Goal: Task Accomplishment & Management: Manage account settings

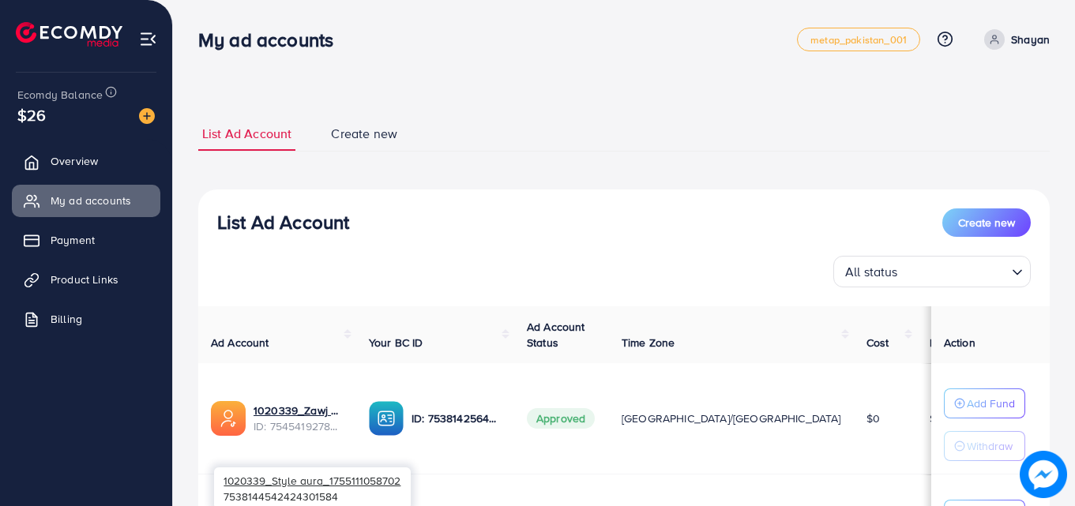
scroll to position [163, 0]
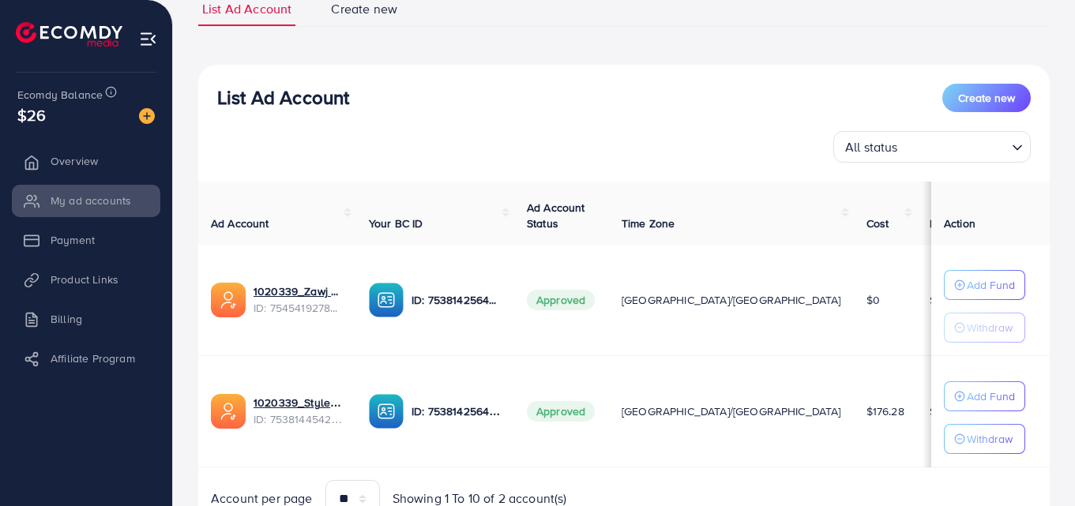
scroll to position [193, 0]
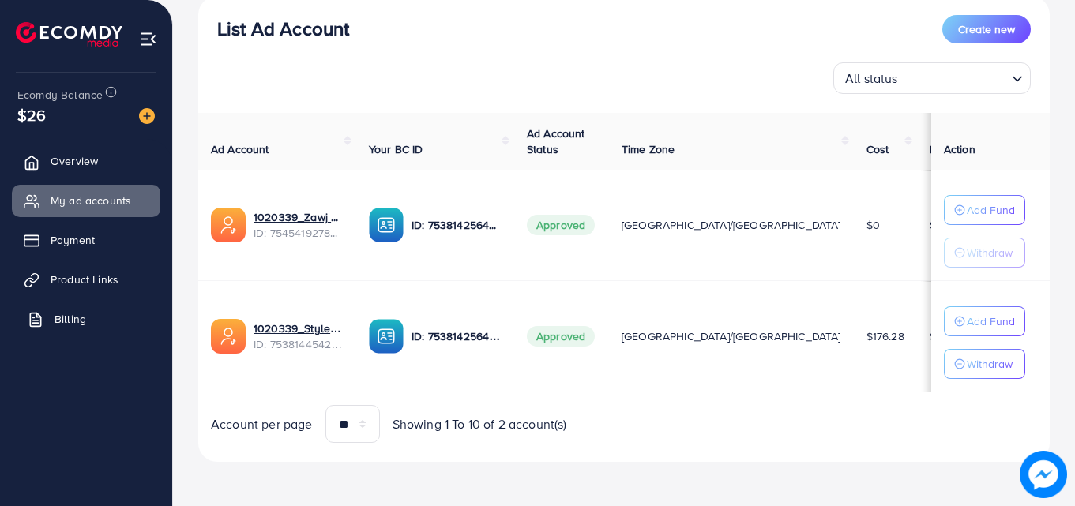
click at [115, 310] on link "Billing" at bounding box center [86, 319] width 148 height 32
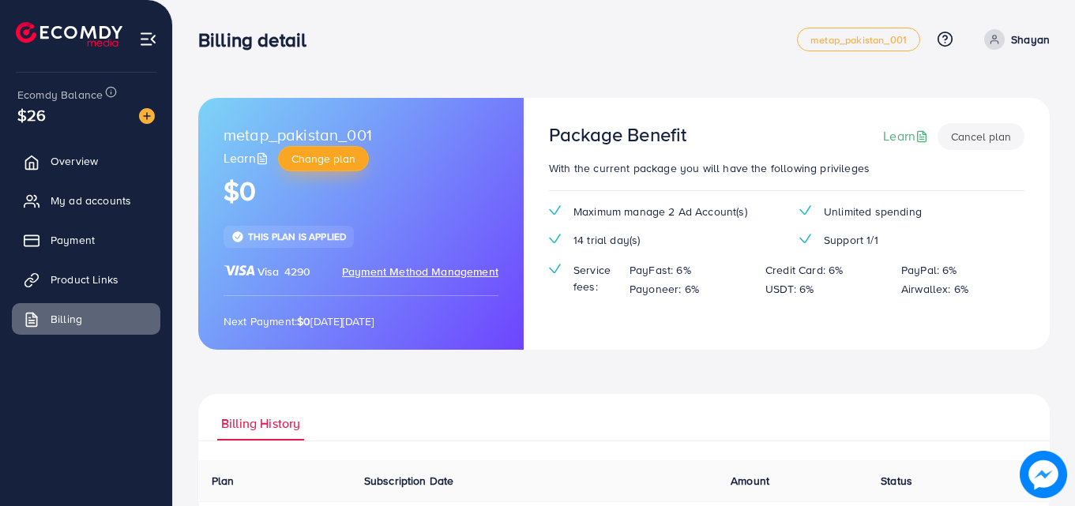
click at [302, 161] on span "Change plan" at bounding box center [323, 159] width 64 height 16
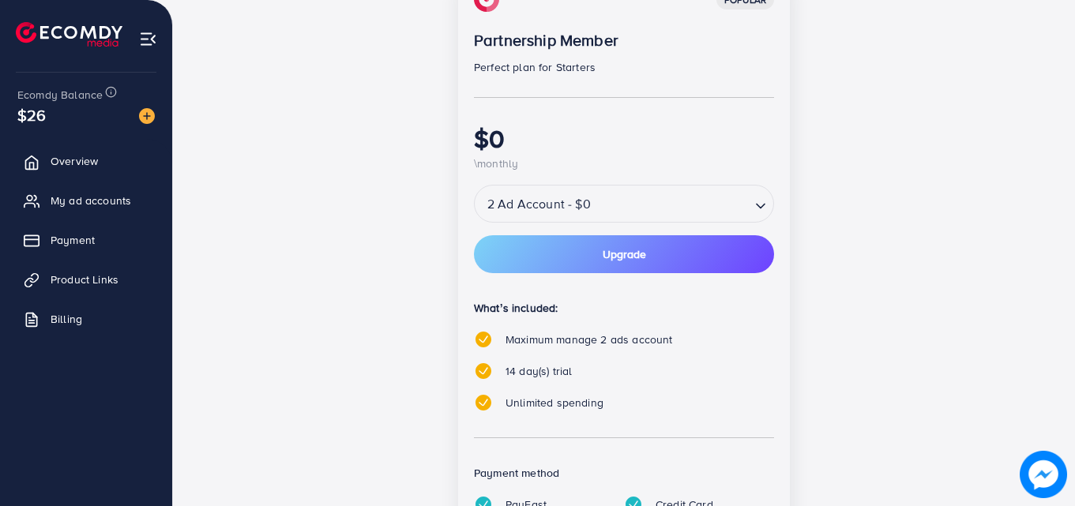
scroll to position [269, 0]
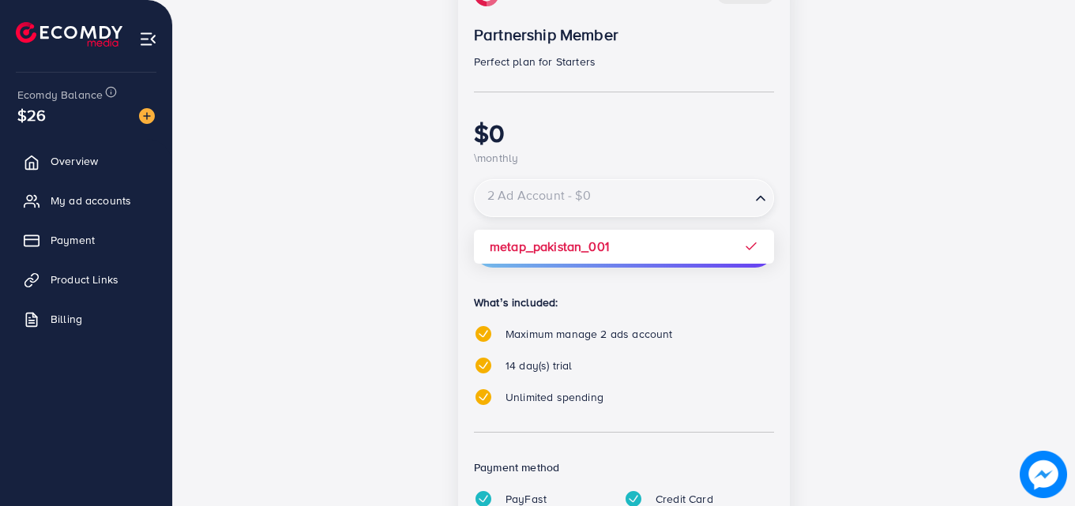
click at [578, 193] on div "2 Ad Account - $0" at bounding box center [613, 198] width 276 height 28
click at [580, 198] on input "Search for option" at bounding box center [612, 199] width 272 height 28
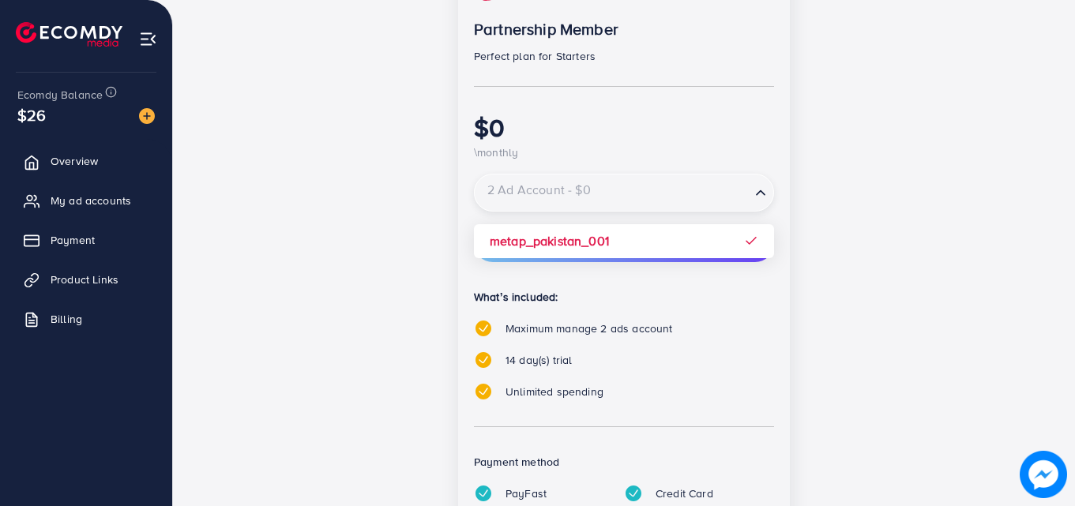
scroll to position [407, 0]
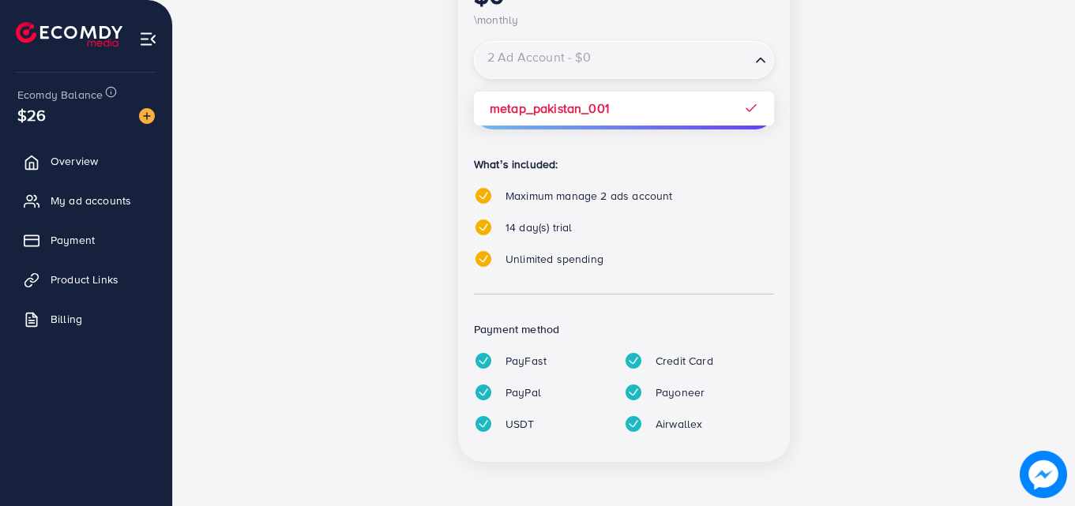
click at [112, 340] on ul "Overview My ad accounts Payment Product Links Billing" at bounding box center [86, 245] width 172 height 212
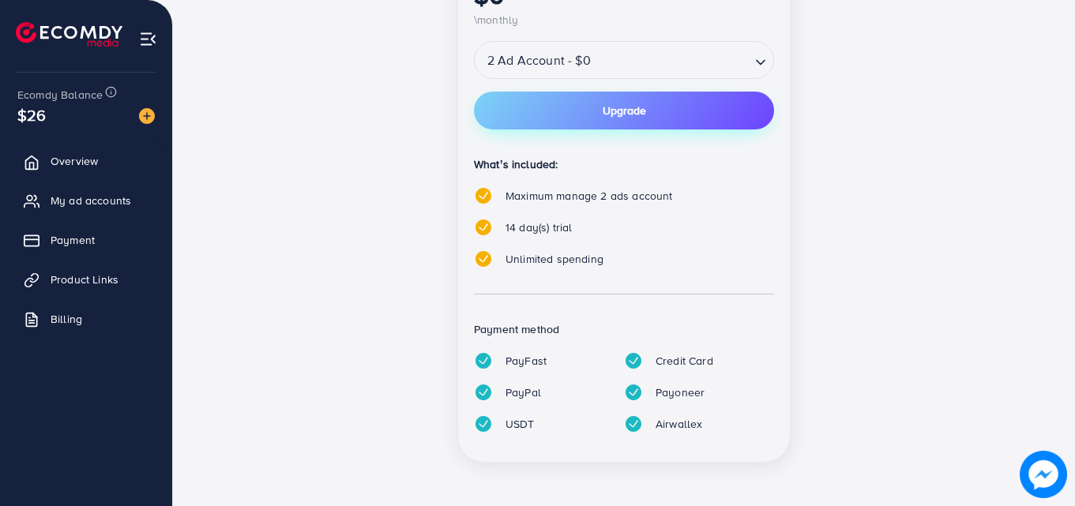
click at [570, 103] on button "Upgrade" at bounding box center [624, 111] width 300 height 38
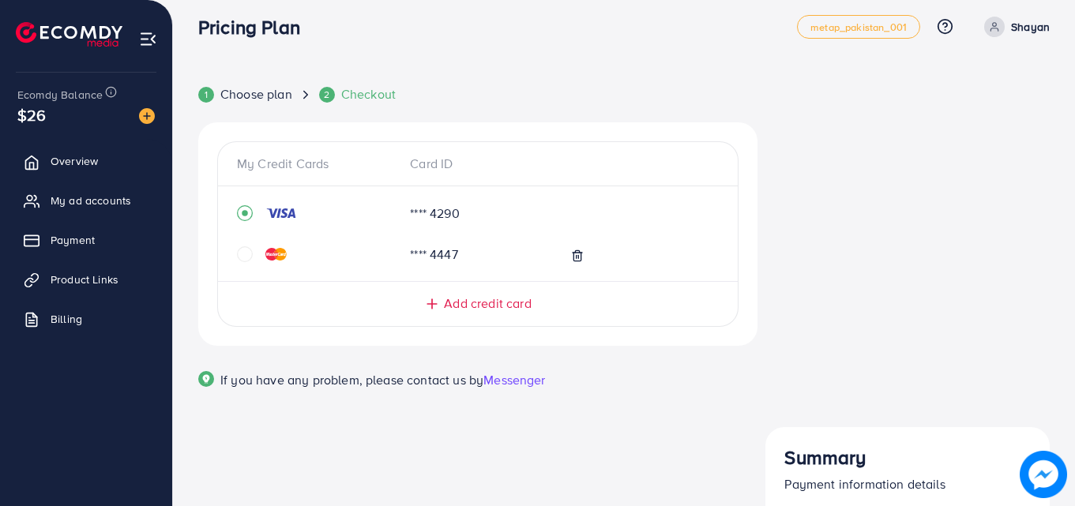
scroll to position [7, 0]
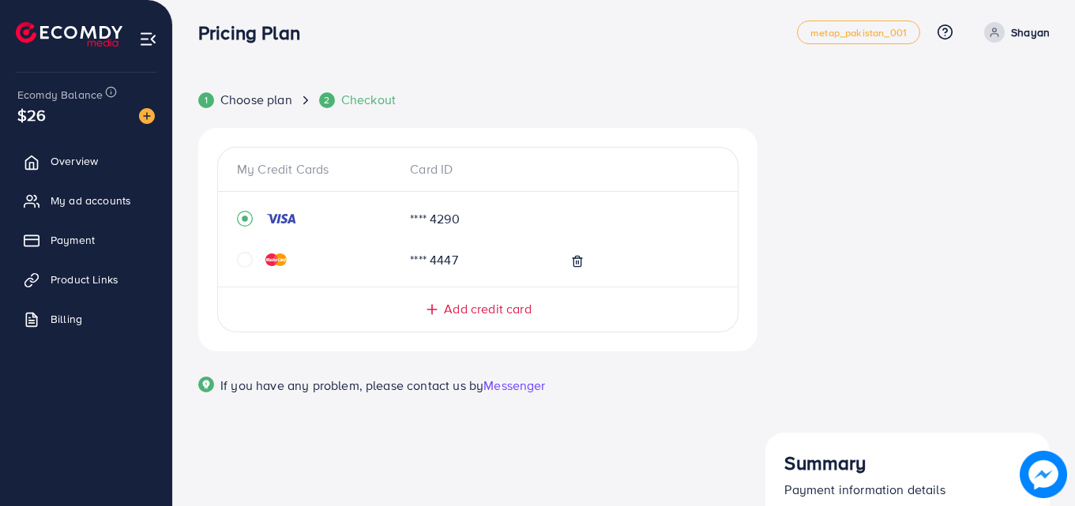
click at [261, 260] on div at bounding box center [297, 260] width 121 height 16
click at [257, 260] on div at bounding box center [297, 260] width 121 height 16
click at [254, 261] on div at bounding box center [297, 260] width 121 height 16
click at [242, 259] on icon "circle" at bounding box center [245, 260] width 16 height 16
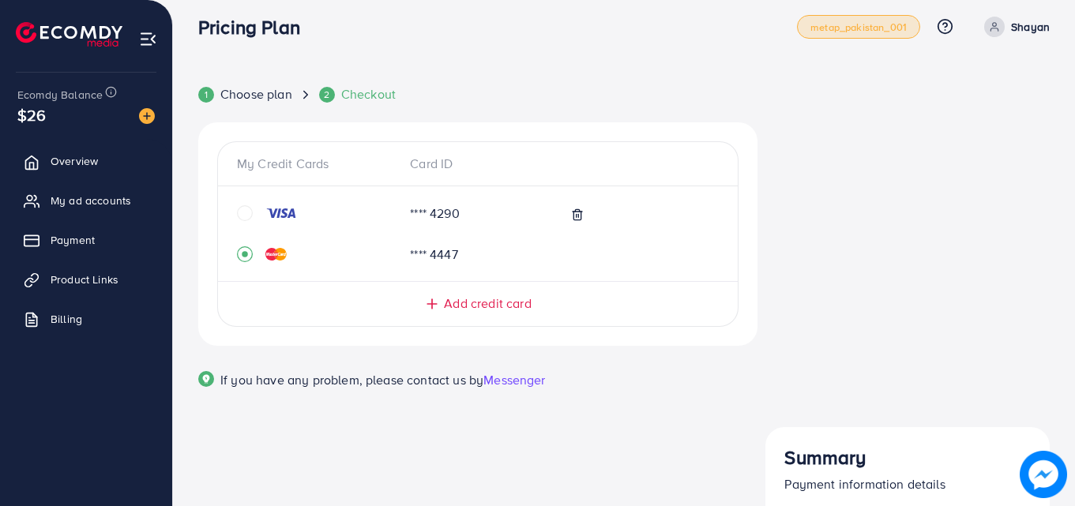
click at [832, 22] on span "metap_pakistan_001" at bounding box center [858, 27] width 96 height 10
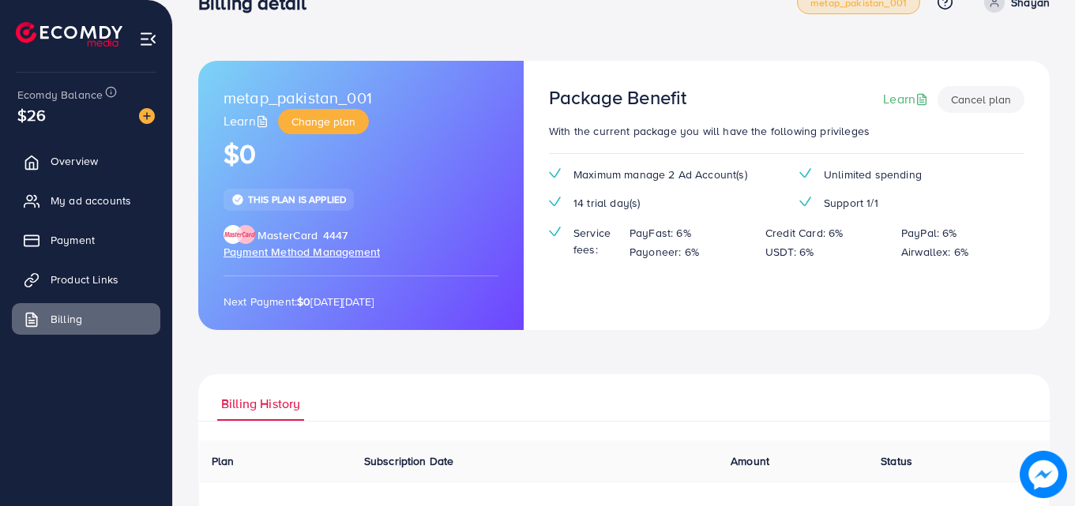
scroll to position [28, 0]
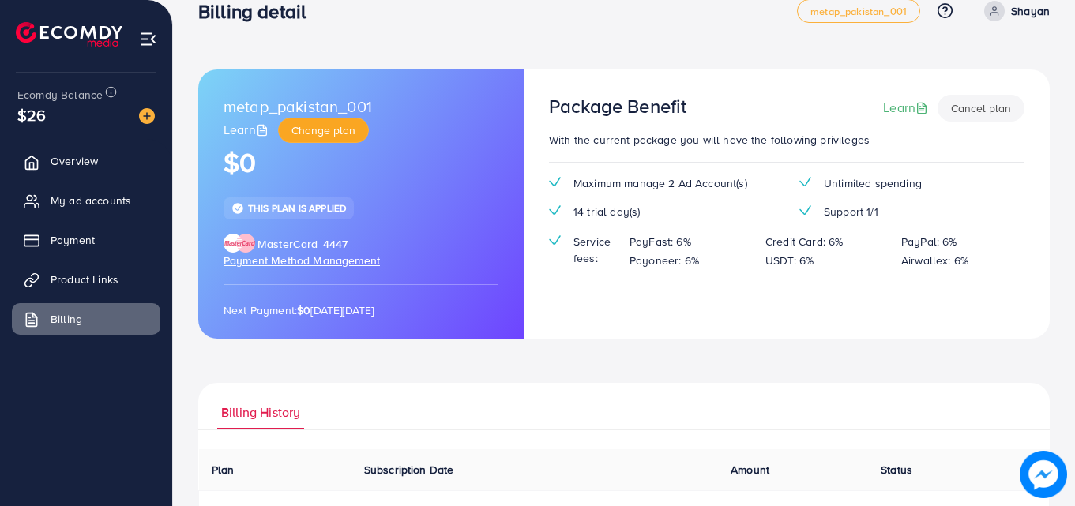
click at [306, 131] on span "Change plan" at bounding box center [323, 130] width 64 height 16
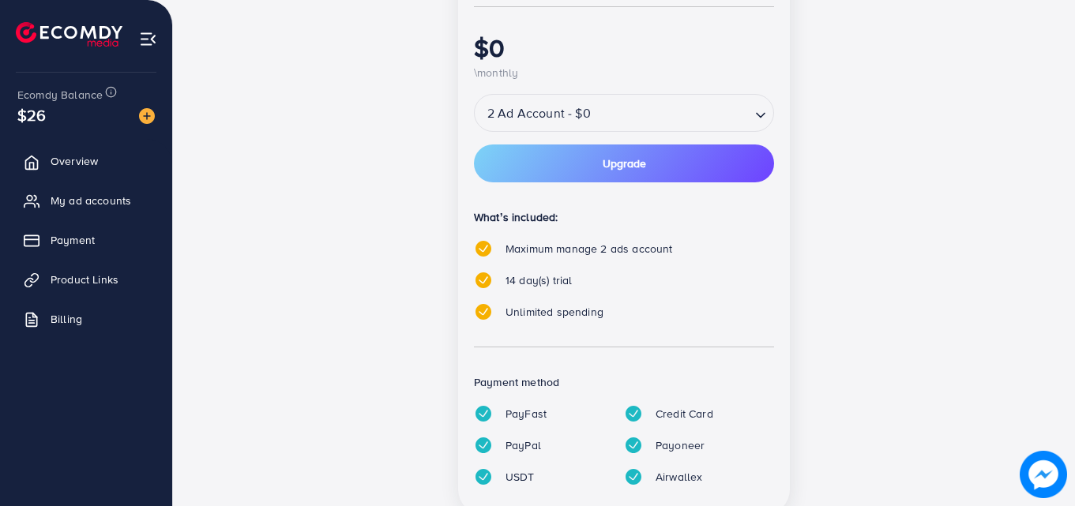
scroll to position [407, 0]
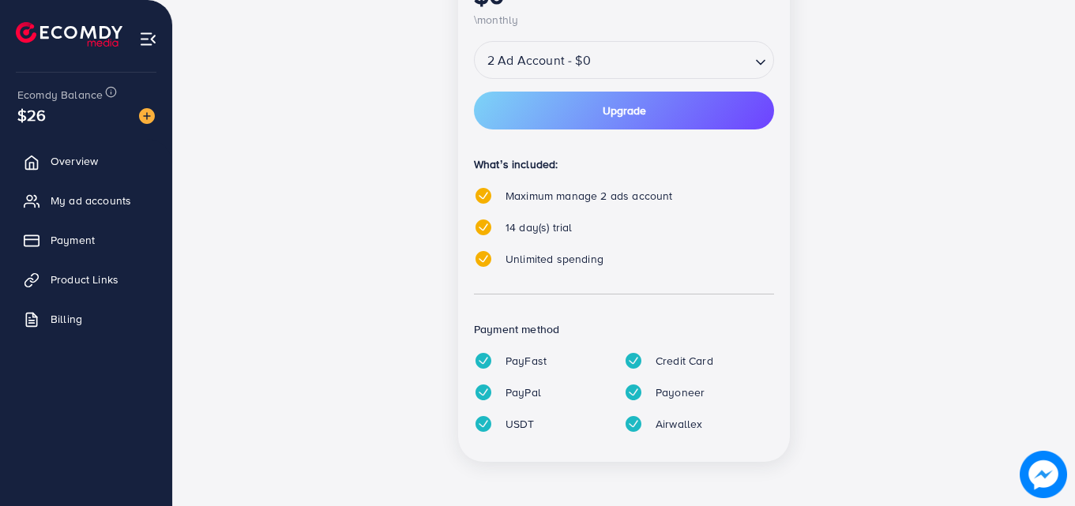
click at [590, 75] on div "2 Ad Account - $0 Loading..." at bounding box center [624, 60] width 300 height 38
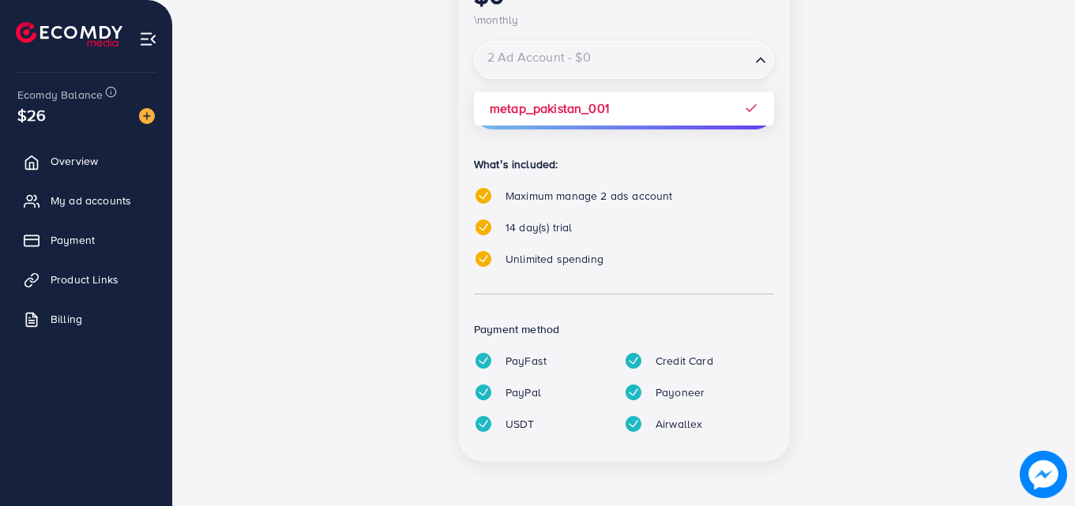
click at [612, 79] on div "popular Partnership Member Perfect plan for Starters $0 \monthly 2 Ad Account -…" at bounding box center [624, 144] width 332 height 635
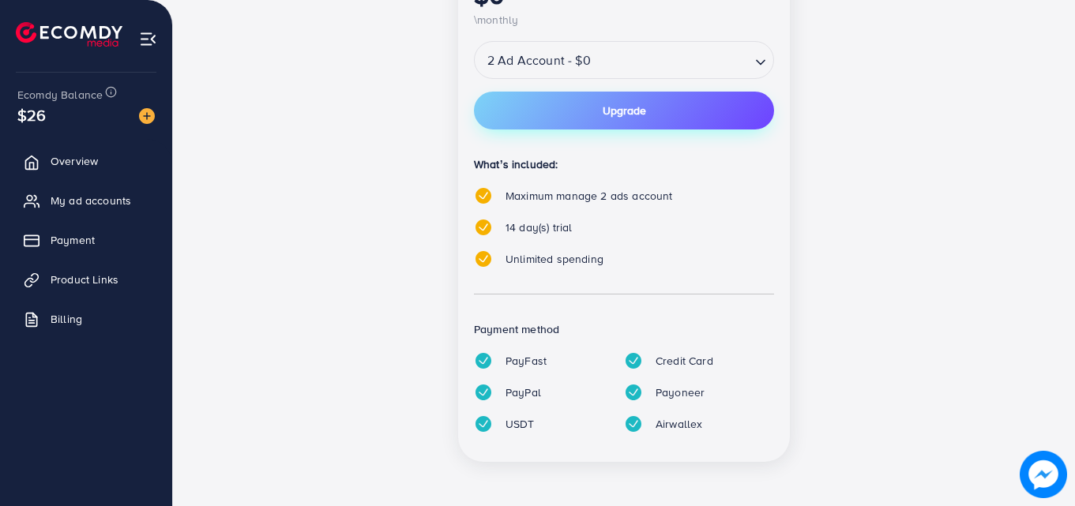
click at [602, 125] on button "Upgrade" at bounding box center [624, 111] width 300 height 38
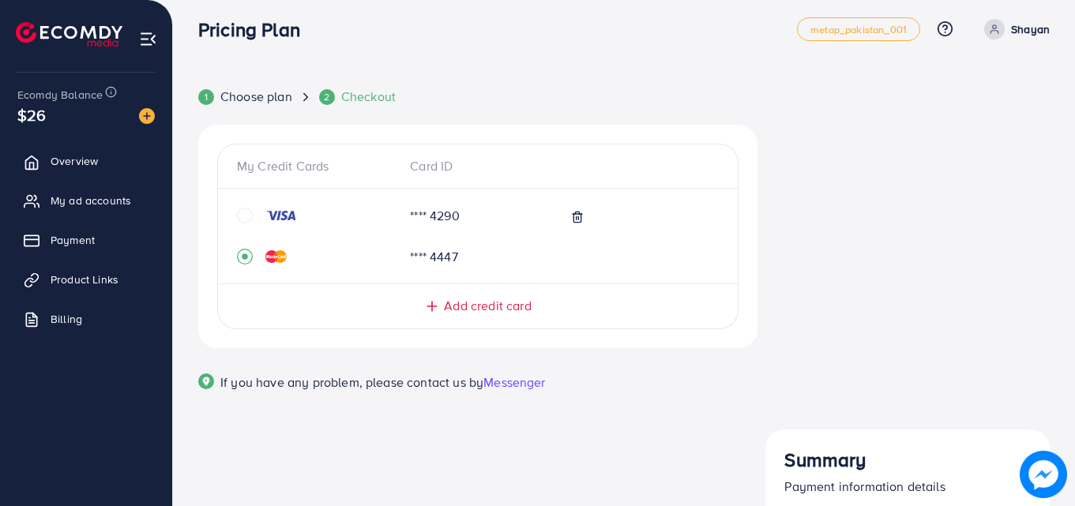
scroll to position [13, 0]
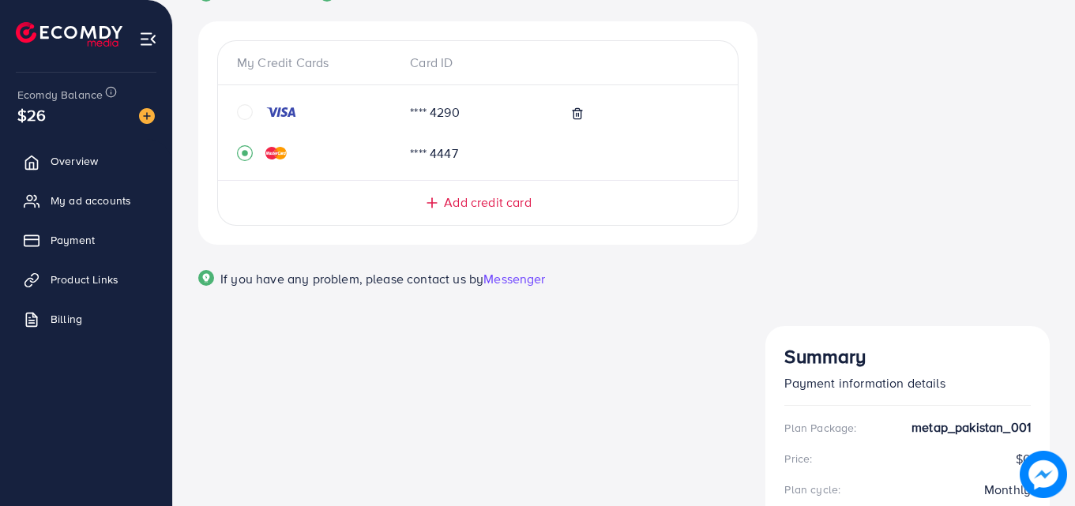
scroll to position [0, 0]
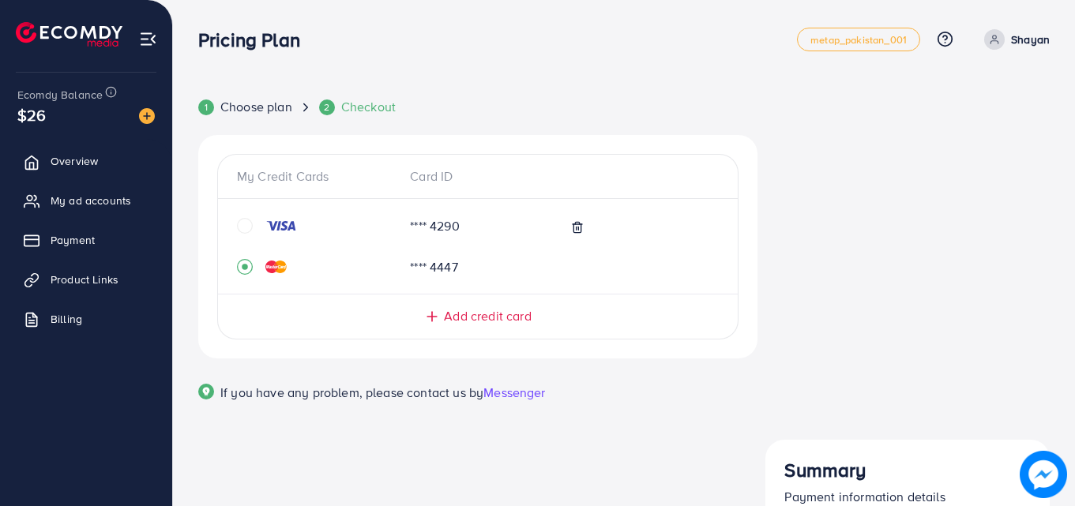
click at [873, 57] on div "Pricing Plan metap_pakistan_001 Help Center Contact Support Plans and Pricing T…" at bounding box center [623, 39] width 851 height 44
click at [873, 48] on link "metap_pakistan_001" at bounding box center [858, 40] width 123 height 24
click at [873, 50] on link "metap_pakistan_001" at bounding box center [858, 40] width 123 height 24
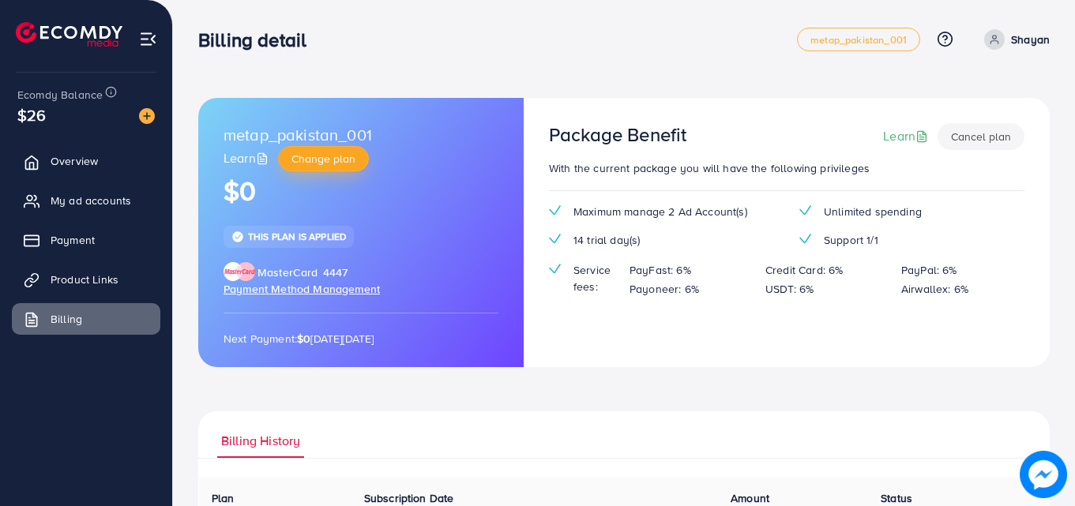
click at [350, 168] on button "Change plan" at bounding box center [323, 158] width 91 height 25
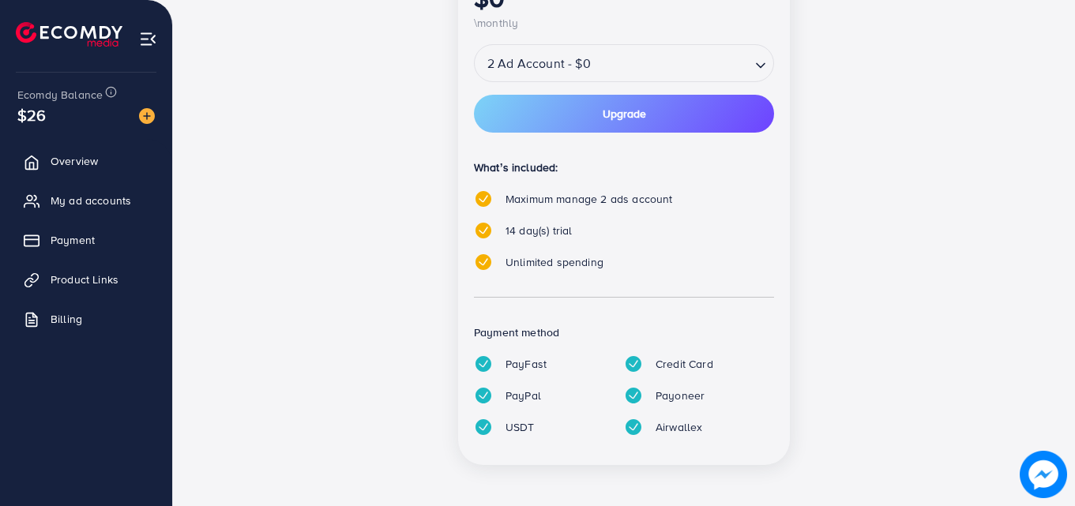
scroll to position [407, 0]
